Goal: Check status: Check status

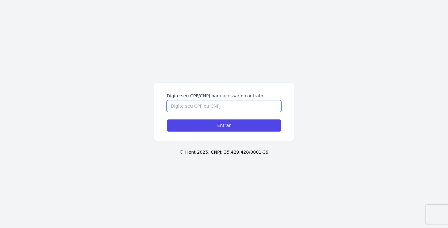
click at [244, 106] on input "Digite seu CPF/CNPJ para acessar o contrato" at bounding box center [224, 106] width 115 height 12
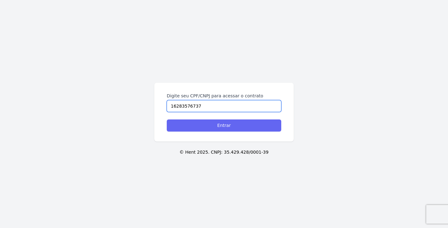
type input "16283576737"
click at [244, 129] on input "Entrar" at bounding box center [224, 126] width 115 height 12
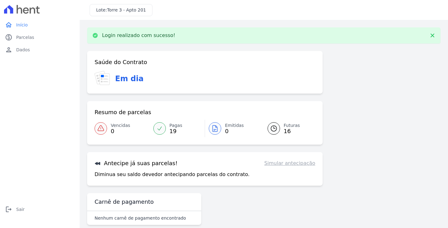
click at [270, 130] on icon at bounding box center [273, 128] width 7 height 7
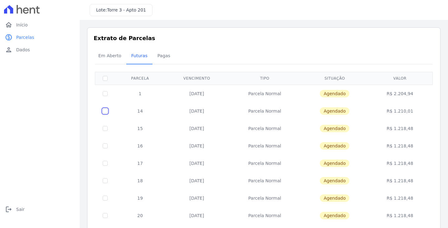
click at [104, 109] on input "checkbox" at bounding box center [105, 111] width 5 height 5
checkbox input "true"
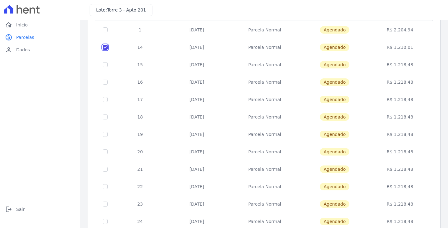
scroll to position [7, 0]
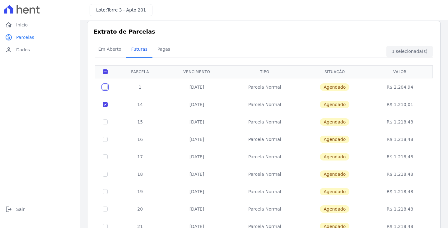
click at [106, 85] on input "checkbox" at bounding box center [105, 87] width 5 height 5
click at [107, 87] on input "checkbox" at bounding box center [105, 87] width 5 height 5
checkbox input "false"
click at [107, 98] on td at bounding box center [105, 104] width 20 height 17
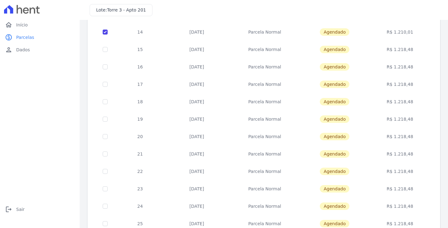
scroll to position [0, 0]
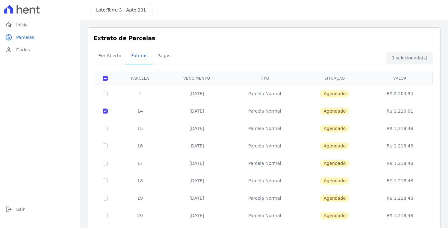
drag, startPoint x: 166, startPoint y: 112, endPoint x: 200, endPoint y: 110, distance: 34.0
click at [171, 111] on td "20/09/2025" at bounding box center [197, 110] width 64 height 17
drag, startPoint x: 336, startPoint y: 111, endPoint x: 333, endPoint y: 110, distance: 3.4
click at [335, 111] on span "Agendado" at bounding box center [335, 110] width 30 height 7
click at [162, 57] on span "Pagas" at bounding box center [164, 55] width 20 height 12
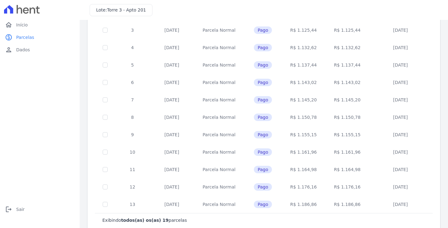
scroll to position [216, 0]
